Goal: Information Seeking & Learning: Learn about a topic

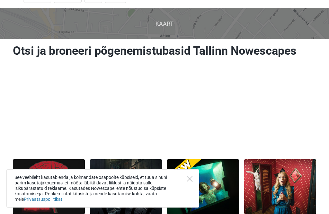
scroll to position [36, 0]
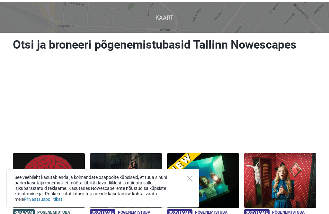
click at [189, 182] on icon "Close" at bounding box center [190, 179] width 6 height 6
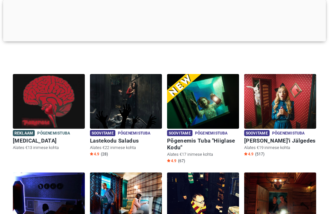
scroll to position [165, 0]
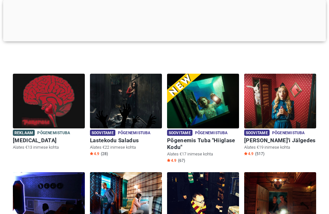
click at [59, 102] on img at bounding box center [49, 101] width 72 height 55
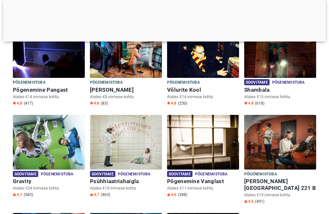
scroll to position [314, 0]
click at [130, 144] on img at bounding box center [126, 142] width 72 height 55
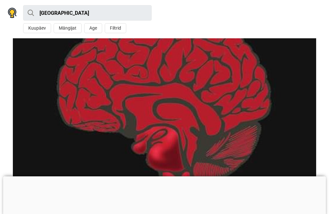
scroll to position [65, 0]
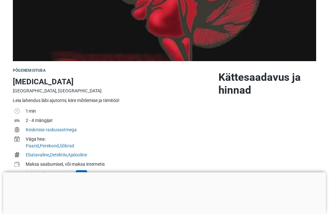
click at [165, 172] on div at bounding box center [164, 172] width 323 height 0
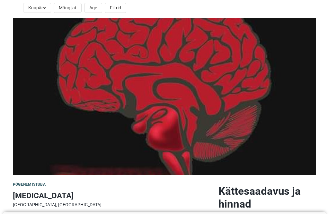
scroll to position [0, 0]
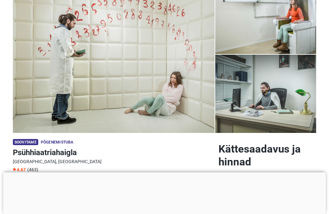
scroll to position [64, 0]
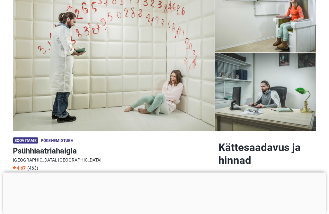
click at [168, 172] on div at bounding box center [164, 172] width 323 height 0
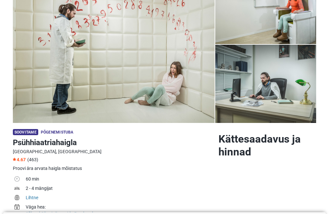
scroll to position [0, 0]
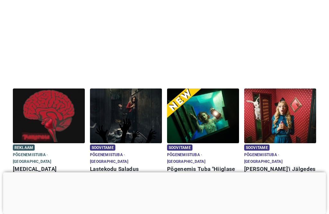
scroll to position [156, 0]
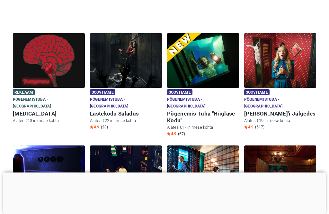
click at [168, 172] on div at bounding box center [164, 172] width 323 height 0
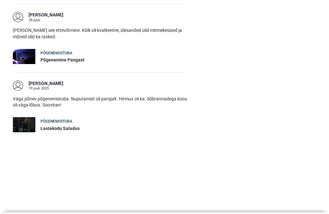
scroll to position [1443, 0]
click at [53, 125] on div "Lastekodu Saladus" at bounding box center [60, 128] width 39 height 6
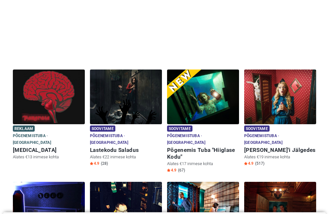
scroll to position [120, 0]
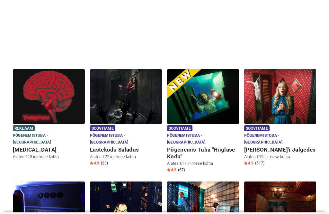
click at [20, 98] on img at bounding box center [49, 96] width 72 height 55
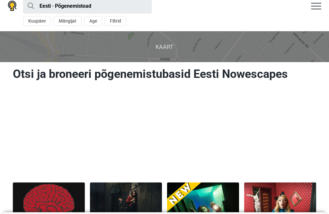
scroll to position [0, 0]
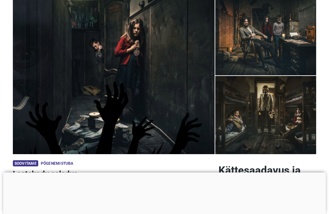
scroll to position [41, 0]
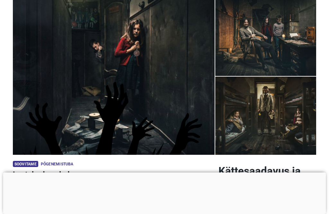
click at [169, 172] on div at bounding box center [164, 172] width 323 height 0
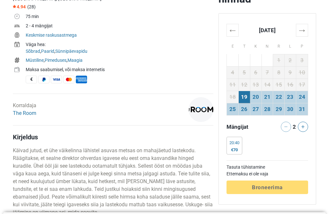
scroll to position [225, 0]
click at [303, 126] on icon at bounding box center [303, 126] width 3 height 3
click at [234, 149] on div "€80" at bounding box center [235, 149] width 10 height 5
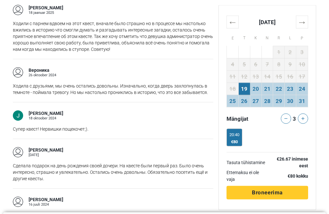
scroll to position [950, 0]
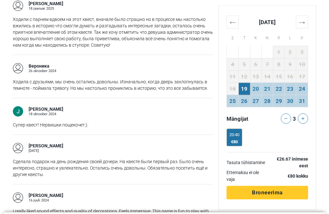
click at [1, 94] on main "Soovitame Põgenemistuba Lastekodu saladus Tallinn, Eesti 4.94 (28) 75 min 2 - 4…" at bounding box center [164, 21] width 329 height 1553
click at [1, 106] on main "Soovitame Põgenemistuba Lastekodu saladus Tallinn, Eesti 4.94 (28) 75 min 2 - 4…" at bounding box center [164, 21] width 329 height 1553
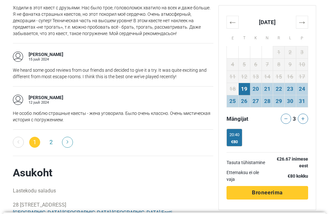
scroll to position [1197, 0]
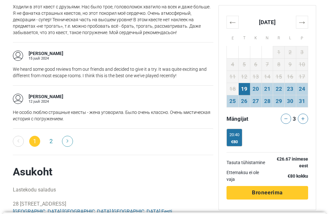
click at [49, 147] on link "2" at bounding box center [51, 141] width 11 height 11
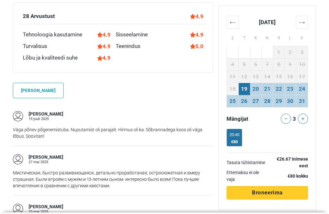
scroll to position [503, 0]
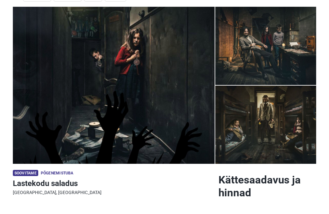
scroll to position [16, 0]
